Goal: Information Seeking & Learning: Check status

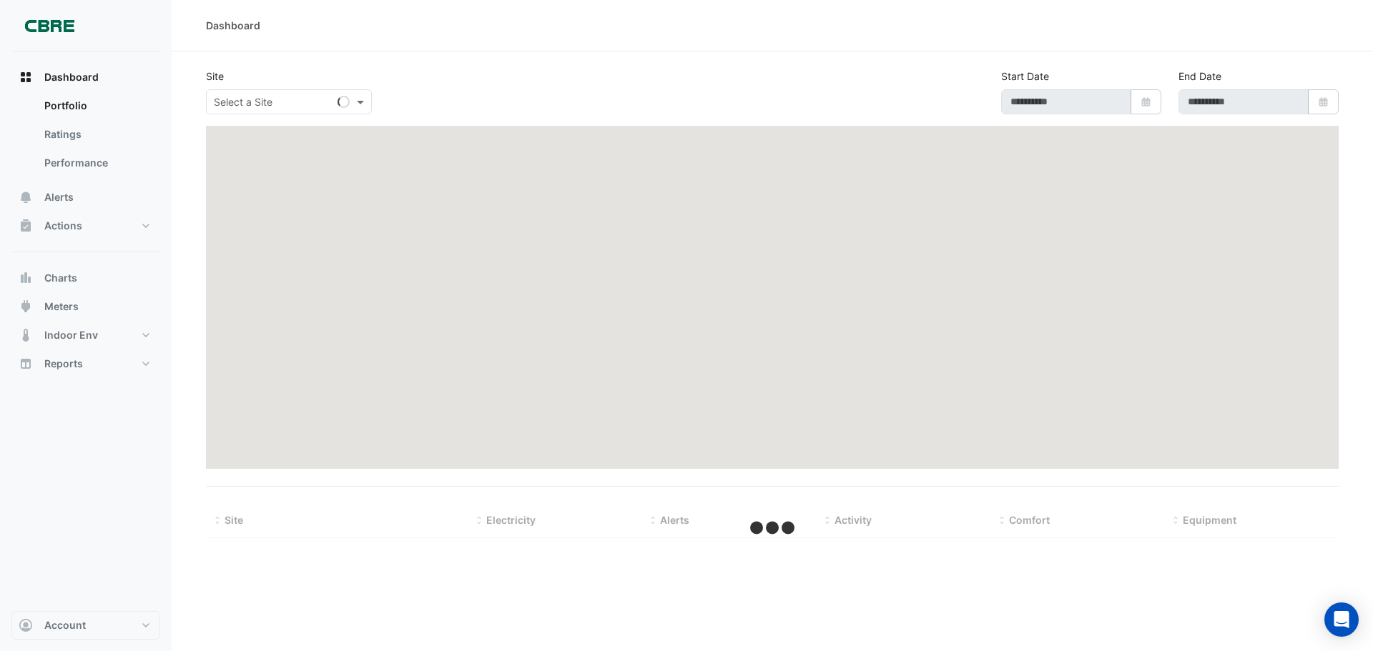
select select "***"
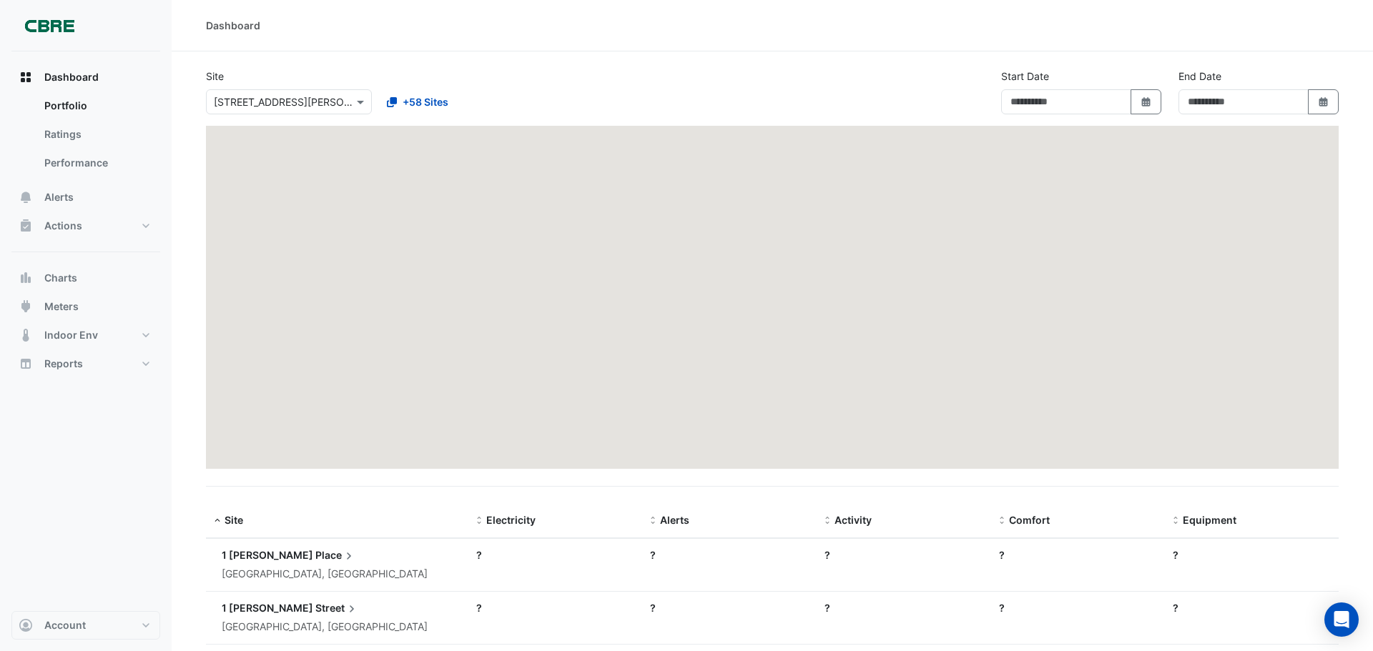
type input "**********"
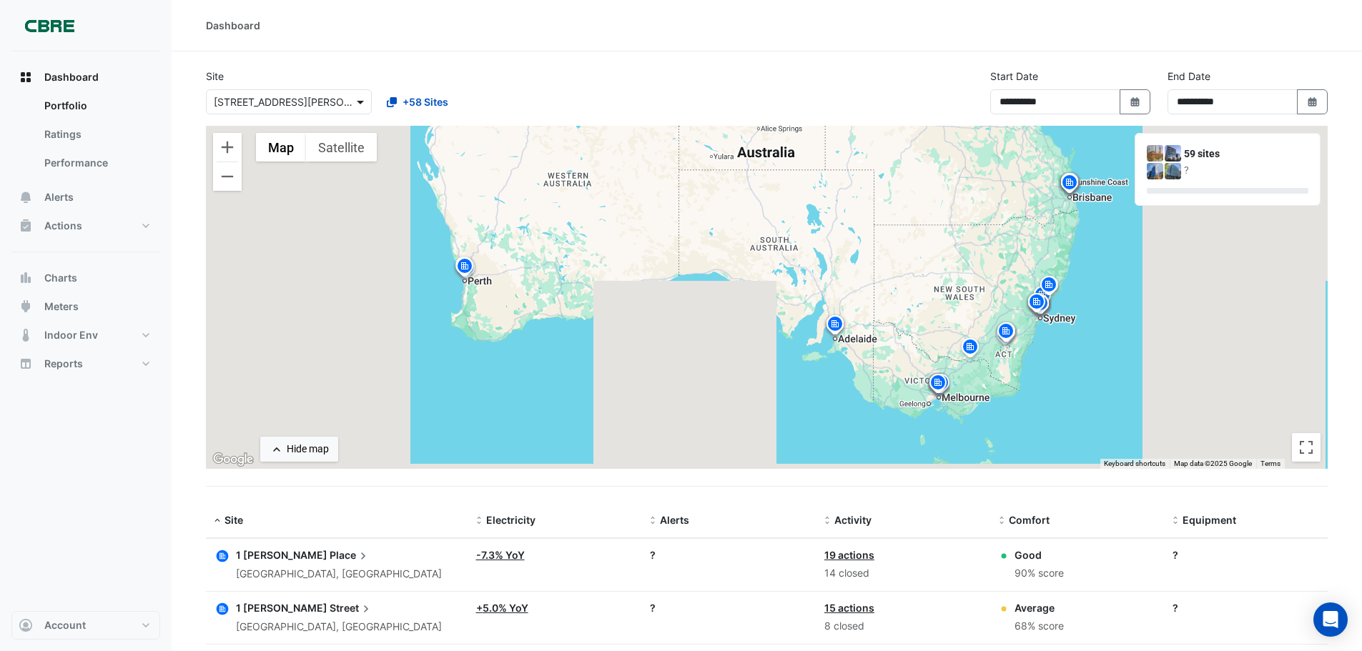
click at [364, 102] on span at bounding box center [362, 101] width 18 height 15
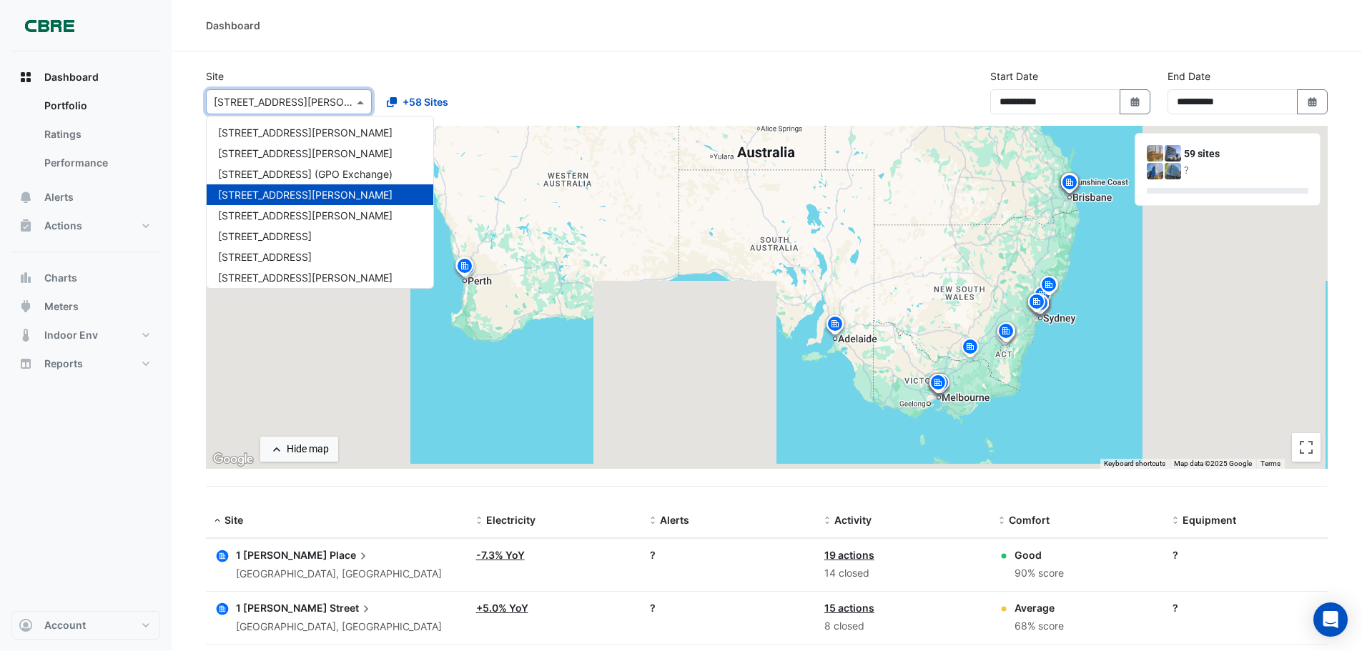
click at [258, 104] on input "text" at bounding box center [275, 102] width 122 height 15
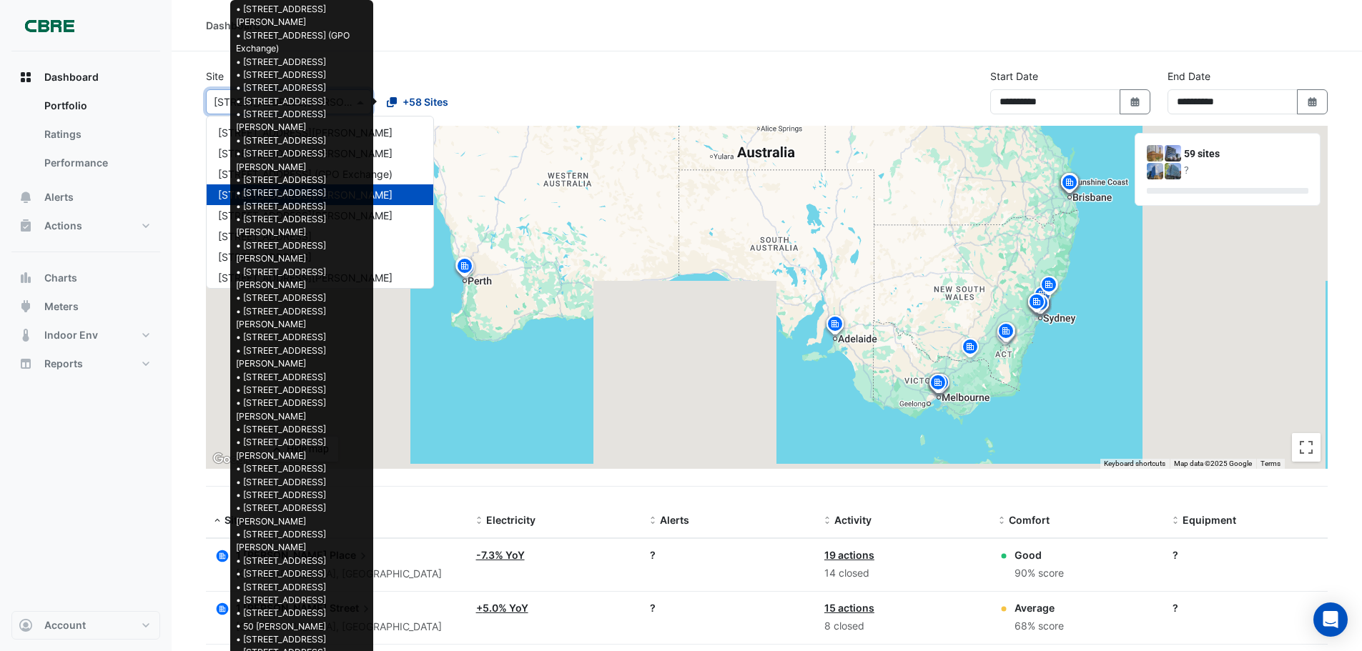
click at [431, 103] on span "+58 Sites" at bounding box center [426, 101] width 46 height 15
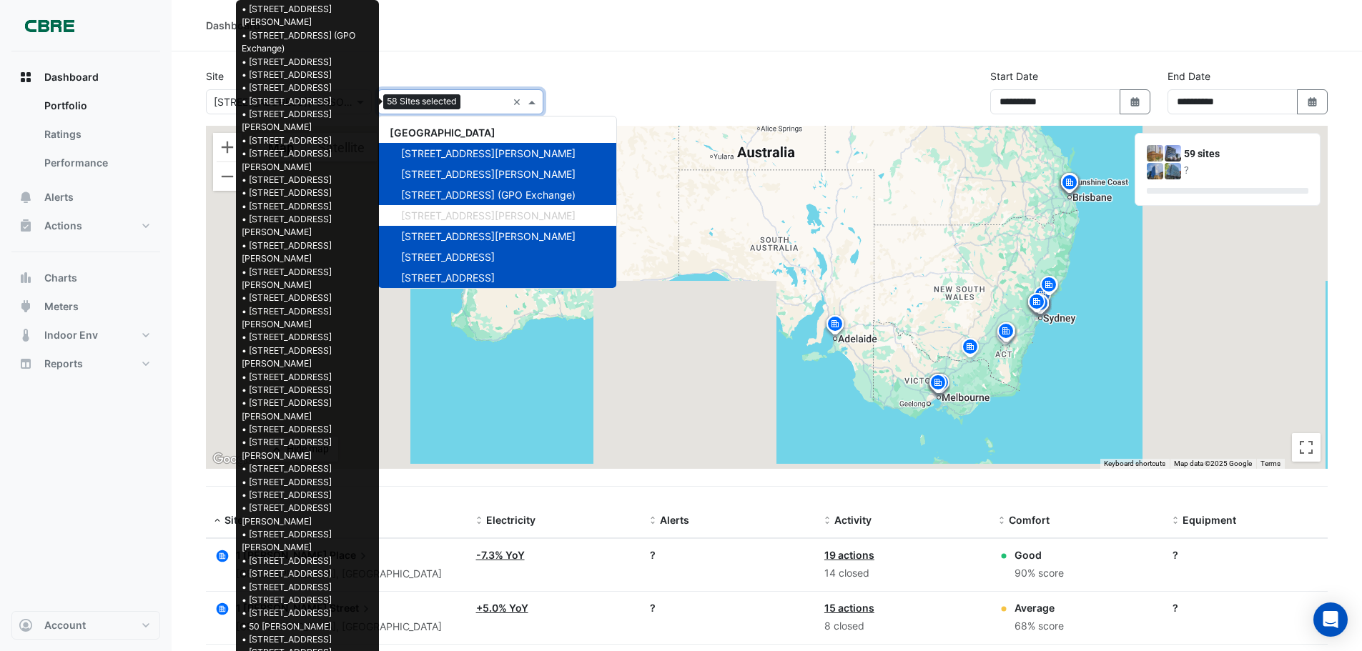
scroll to position [1084, 0]
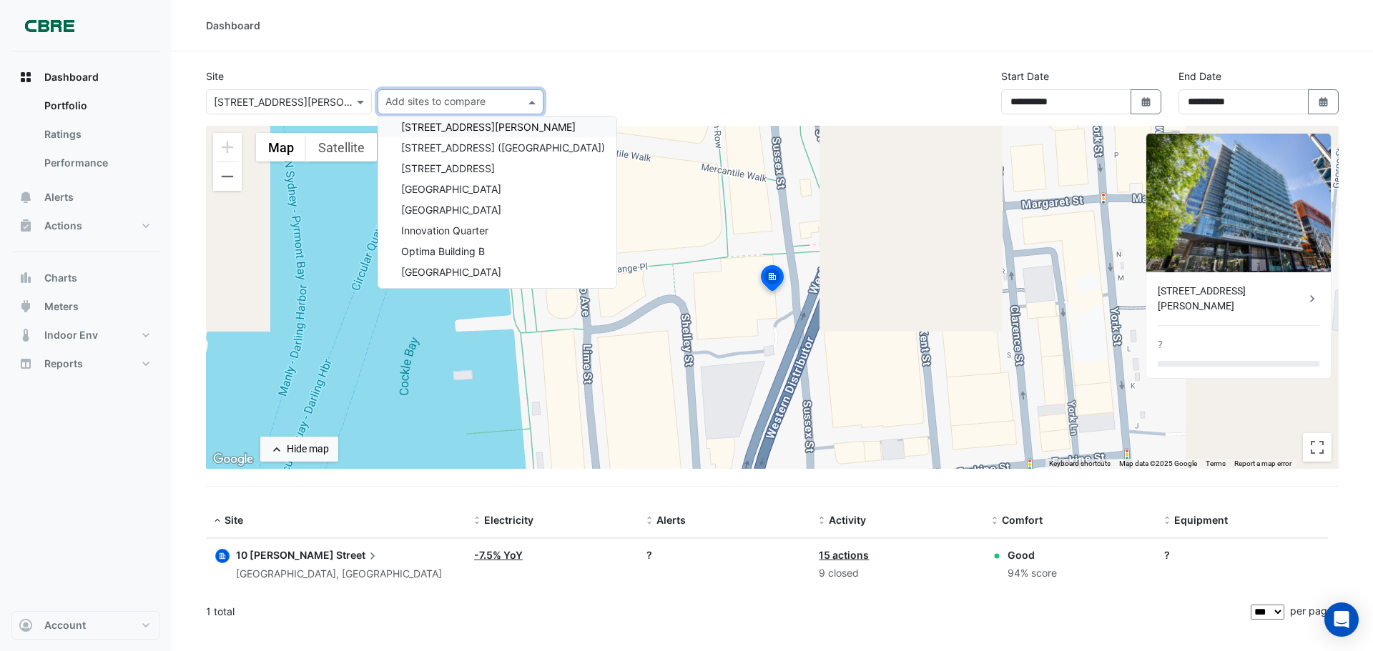
click at [80, 504] on div "Dashboard Portfolio Ratings Performance Alerts Actions Site Manager Charts" at bounding box center [85, 331] width 149 height 560
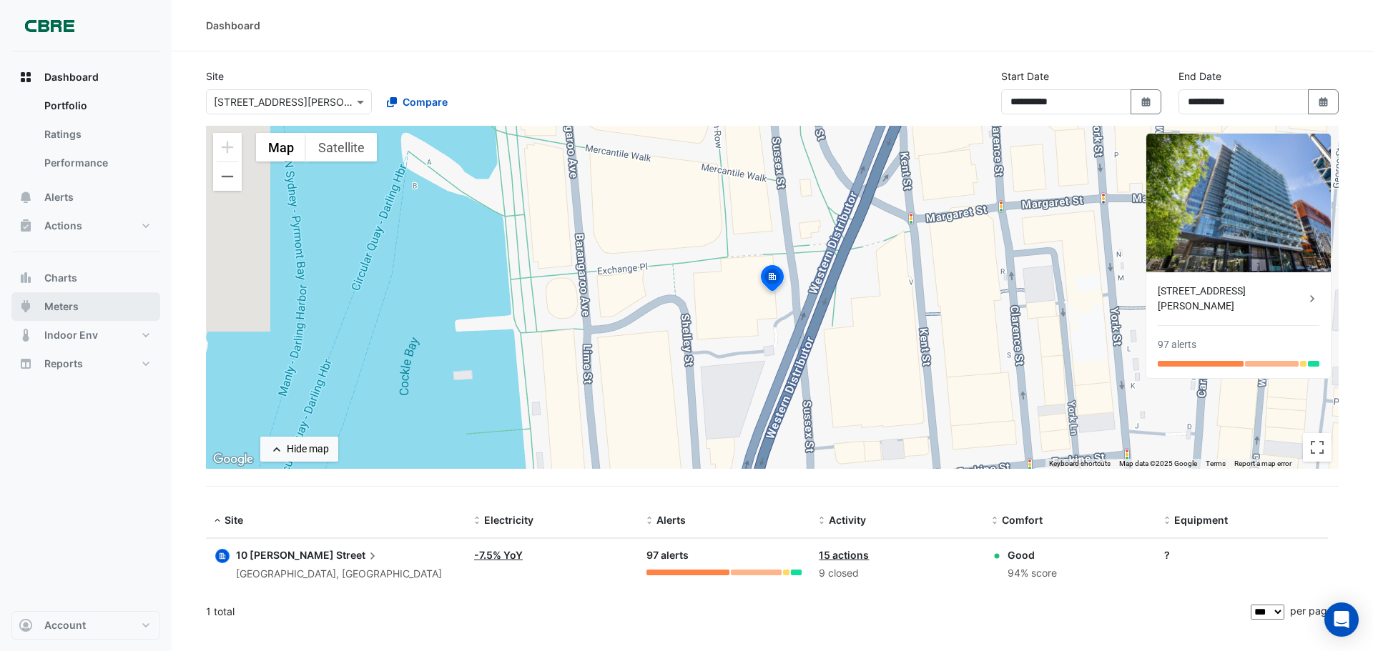
click at [56, 300] on span "Meters" at bounding box center [61, 307] width 34 height 14
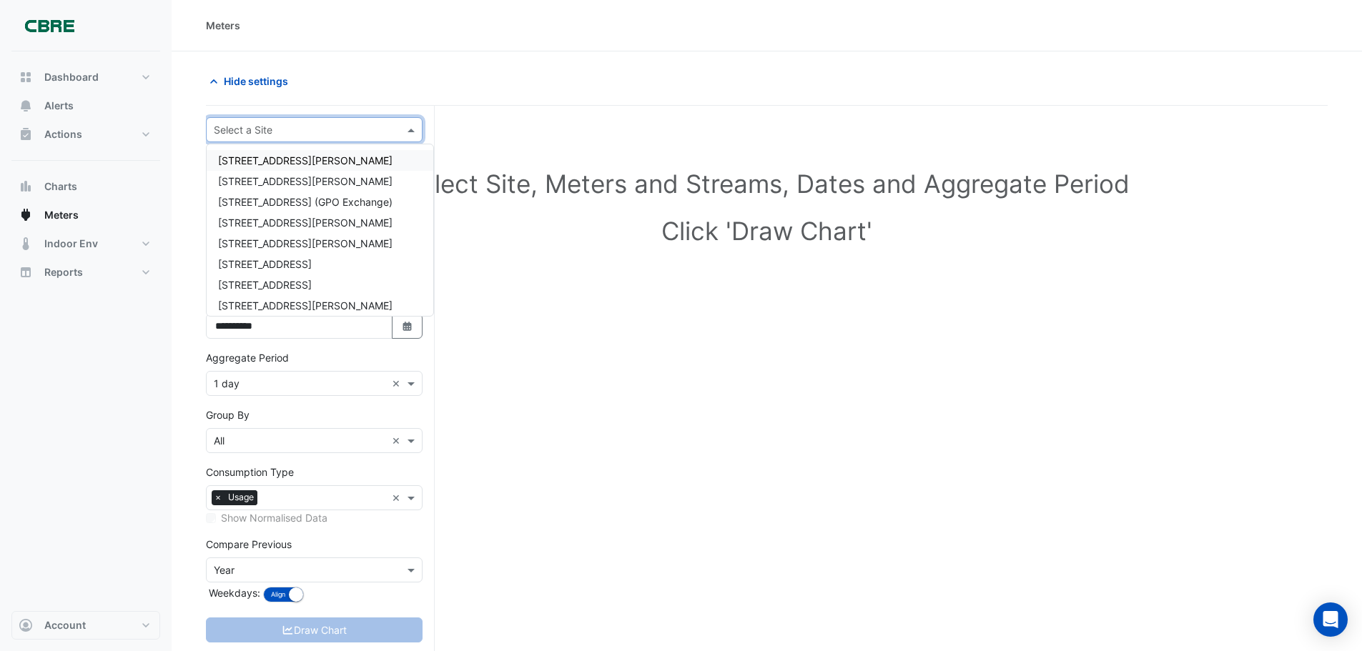
click at [409, 132] on span at bounding box center [413, 129] width 18 height 15
click at [247, 218] on span "[STREET_ADDRESS][PERSON_NAME]" at bounding box center [305, 223] width 174 height 12
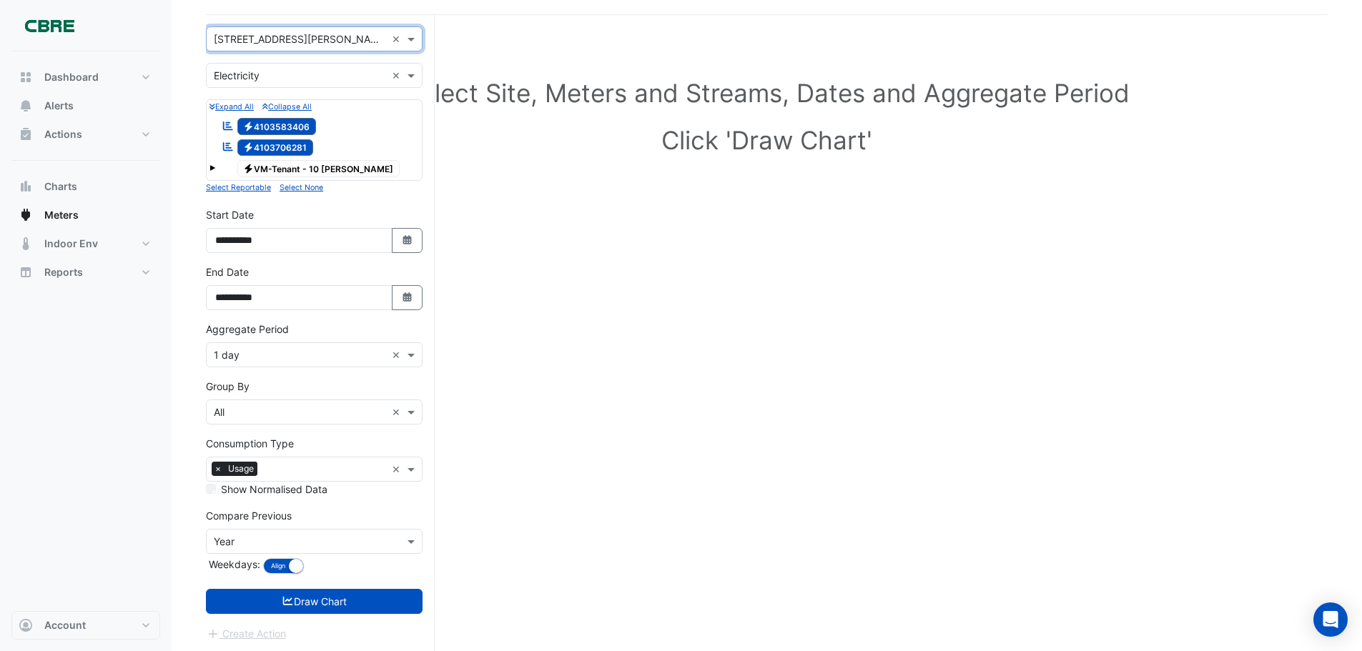
scroll to position [93, 0]
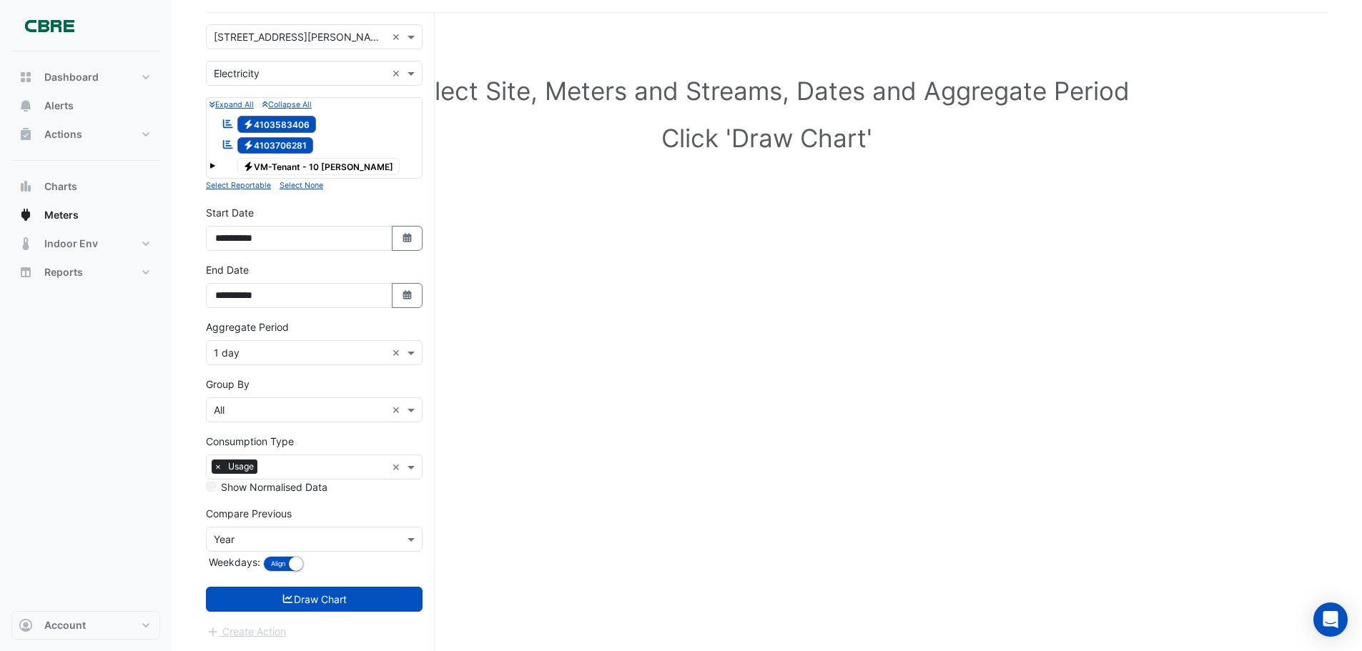
drag, startPoint x: 298, startPoint y: 606, endPoint x: 305, endPoint y: 604, distance: 8.0
click at [299, 606] on button "Draw Chart" at bounding box center [314, 599] width 217 height 25
